Goal: Task Accomplishment & Management: Manage account settings

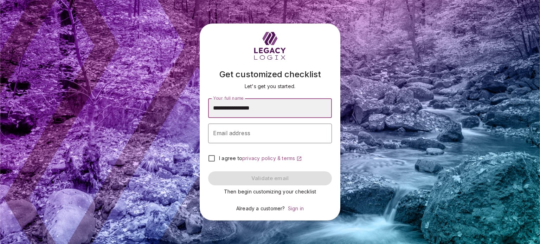
type input "**********"
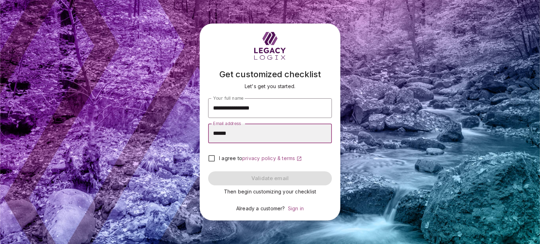
type input "**********"
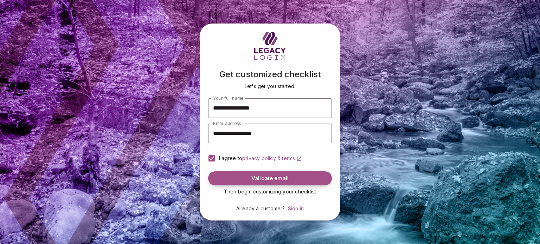
click at [283, 180] on span "Validate email" at bounding box center [269, 178] width 37 height 7
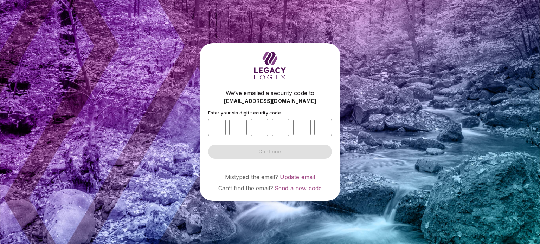
click at [205, 123] on div "We’ve emailed a security code to cynmac76@gmail.com Enter your six digit securi…" at bounding box center [270, 121] width 141 height 157
click at [214, 124] on input "number" at bounding box center [217, 128] width 18 height 18
type input "*"
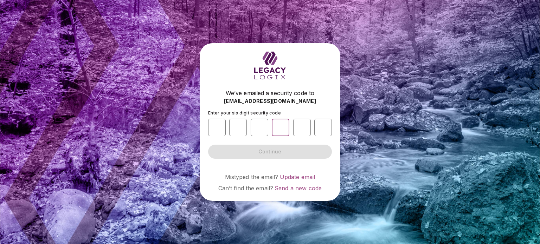
type input "*"
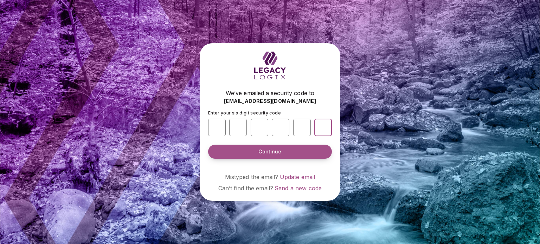
type input "*"
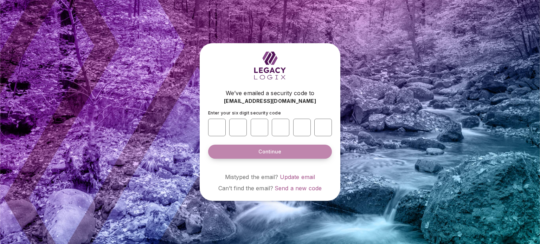
click at [266, 151] on span "Continue" at bounding box center [269, 151] width 23 height 7
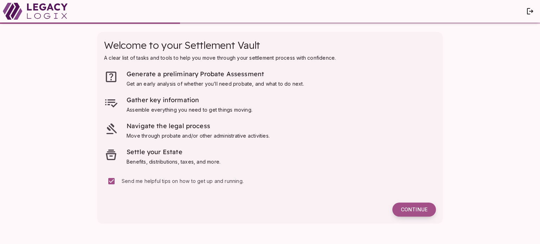
click at [409, 207] on span "Continue" at bounding box center [414, 210] width 27 height 6
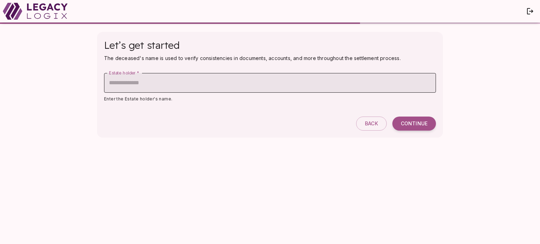
click at [115, 80] on input "Estate holder   *" at bounding box center [270, 83] width 332 height 20
type input "**********"
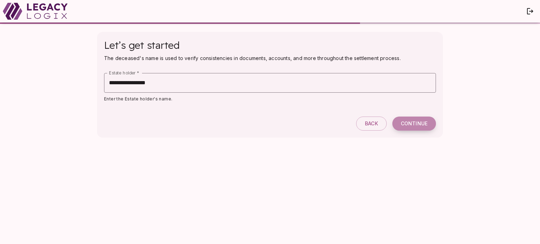
click at [414, 124] on span "Continue" at bounding box center [414, 124] width 27 height 6
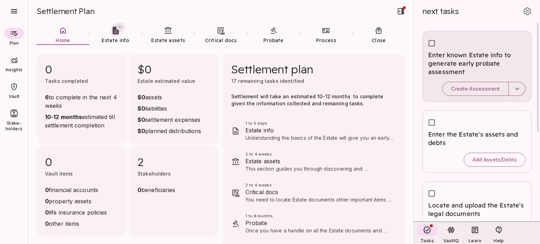
click at [468, 59] on span "Enter known Estate info to generate early probate assessment" at bounding box center [476, 63] width 97 height 25
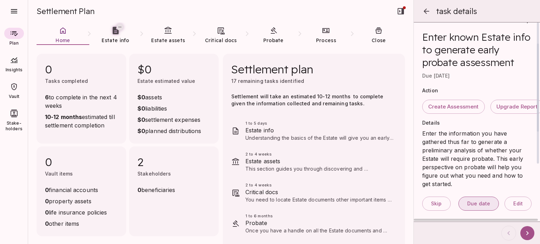
scroll to position [130, 0]
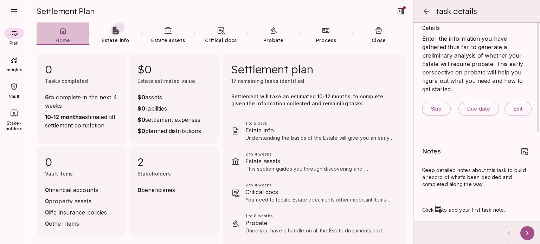
click at [66, 32] on icon at bounding box center [63, 30] width 8 height 8
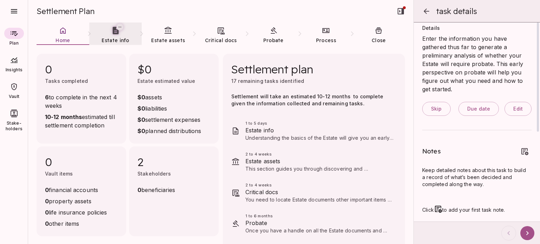
click at [120, 32] on link "Estate info" at bounding box center [115, 34] width 53 height 25
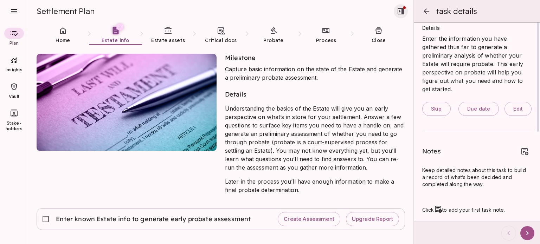
click at [402, 12] on icon "button" at bounding box center [400, 11] width 6 height 6
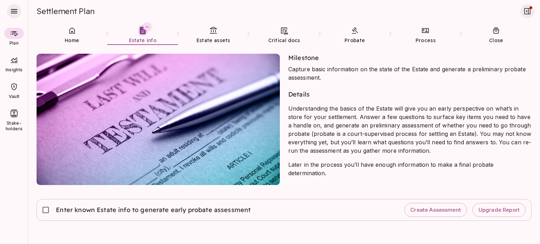
click at [15, 10] on icon "button" at bounding box center [14, 11] width 8 height 8
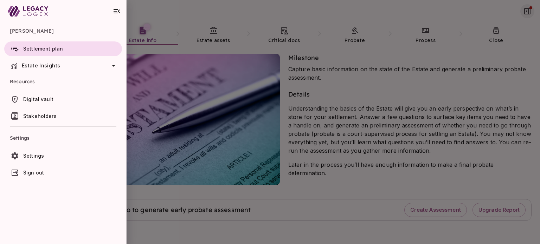
click at [32, 156] on span "Settings" at bounding box center [33, 156] width 21 height 6
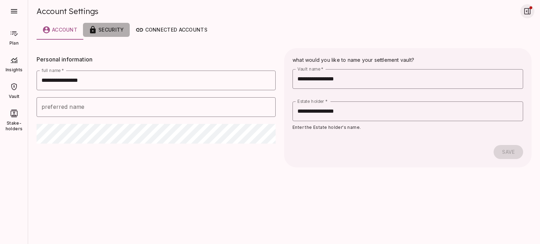
click at [117, 31] on div "Security" at bounding box center [106, 30] width 35 height 8
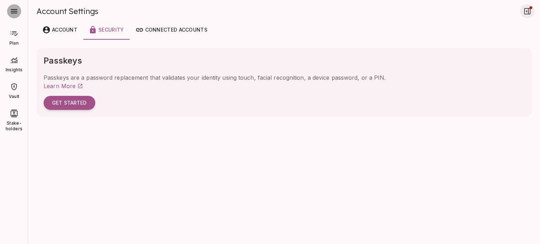
click at [11, 12] on icon "button" at bounding box center [14, 11] width 8 height 8
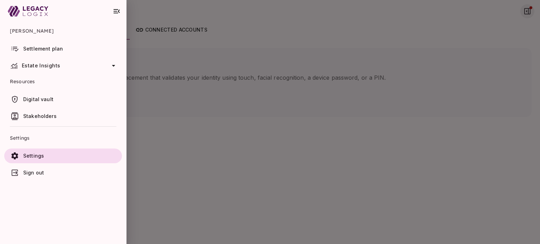
click at [116, 9] on icon "button" at bounding box center [116, 11] width 6 height 4
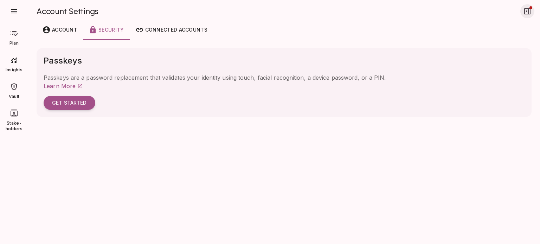
click at [9, 8] on button "button" at bounding box center [14, 11] width 14 height 14
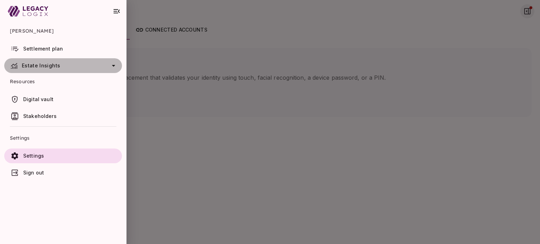
click at [43, 64] on span "Estate Insights" at bounding box center [41, 66] width 38 height 6
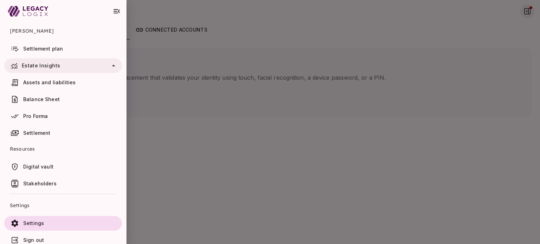
click at [42, 82] on span "Assets and liabilities" at bounding box center [49, 82] width 52 height 6
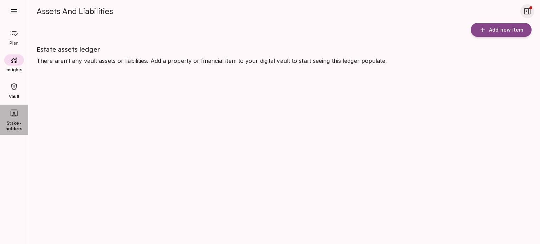
click at [15, 122] on span "Stake-holders" at bounding box center [14, 126] width 28 height 11
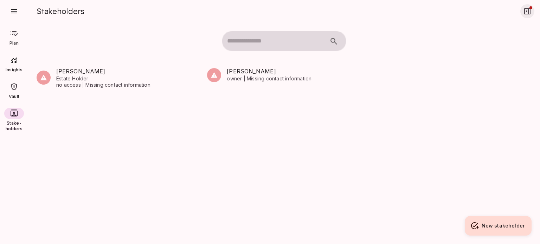
click at [528, 8] on icon "button" at bounding box center [527, 11] width 6 height 6
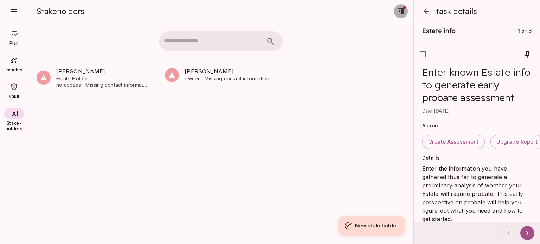
click at [402, 8] on icon "button" at bounding box center [400, 11] width 6 height 6
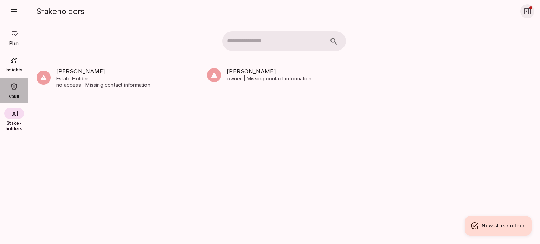
click at [15, 87] on icon at bounding box center [14, 87] width 8 height 8
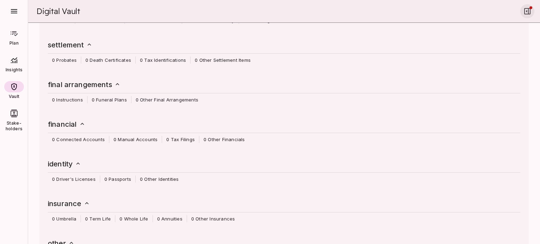
scroll to position [170, 0]
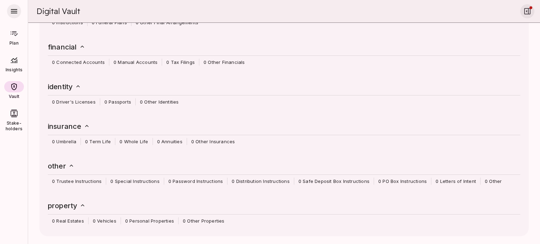
click at [9, 10] on button "button" at bounding box center [14, 11] width 14 height 14
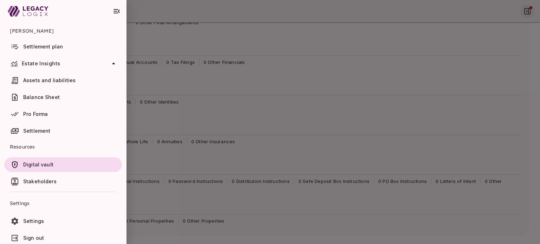
scroll to position [3, 0]
click at [39, 238] on span "Sign out" at bounding box center [33, 237] width 21 height 6
